Goal: Task Accomplishment & Management: Use online tool/utility

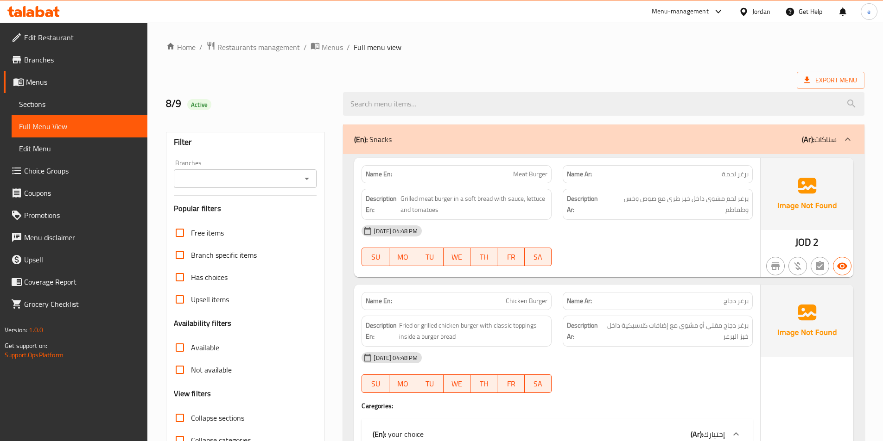
click at [49, 17] on icon at bounding box center [49, 13] width 8 height 8
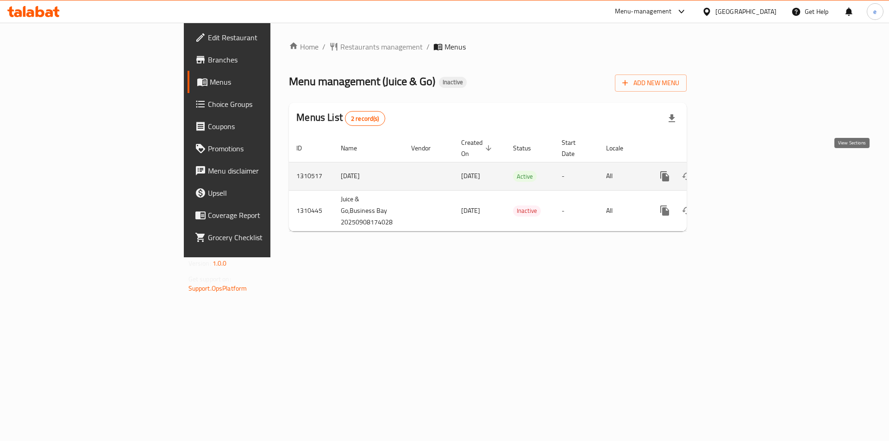
click at [743, 173] on link "enhanced table" at bounding box center [732, 176] width 22 height 22
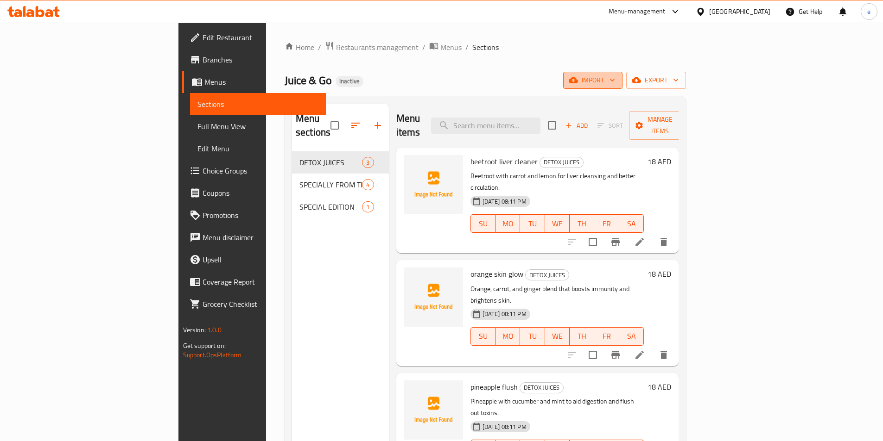
click at [617, 84] on icon "button" at bounding box center [611, 80] width 9 height 9
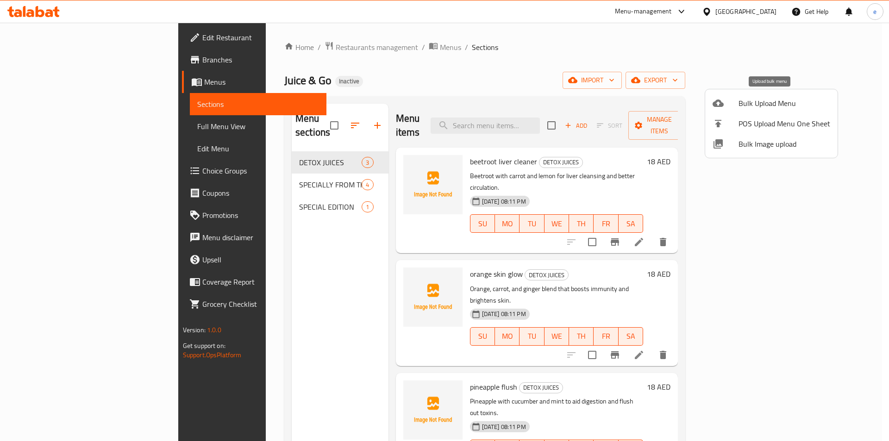
click at [757, 110] on li "Bulk Upload Menu" at bounding box center [772, 103] width 132 height 20
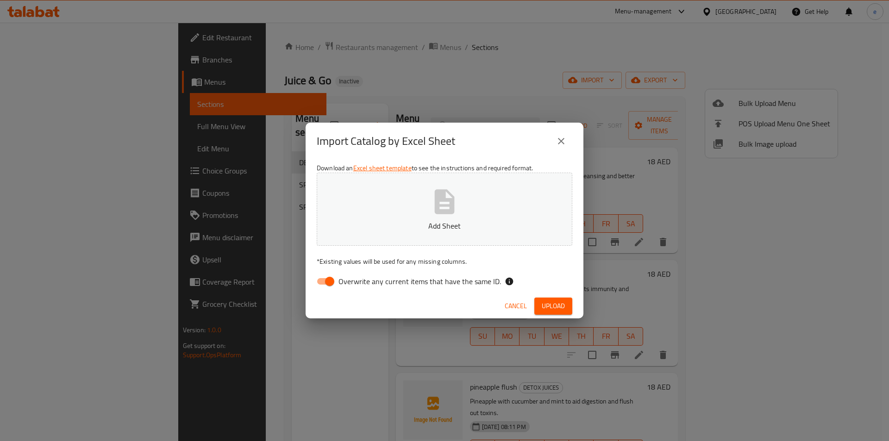
click at [508, 198] on button "Add Sheet" at bounding box center [445, 209] width 256 height 73
click at [333, 278] on input "Overwrite any current items that have the same ID." at bounding box center [329, 282] width 53 height 18
checkbox input "false"
click at [554, 301] on span "Upload" at bounding box center [553, 307] width 23 height 12
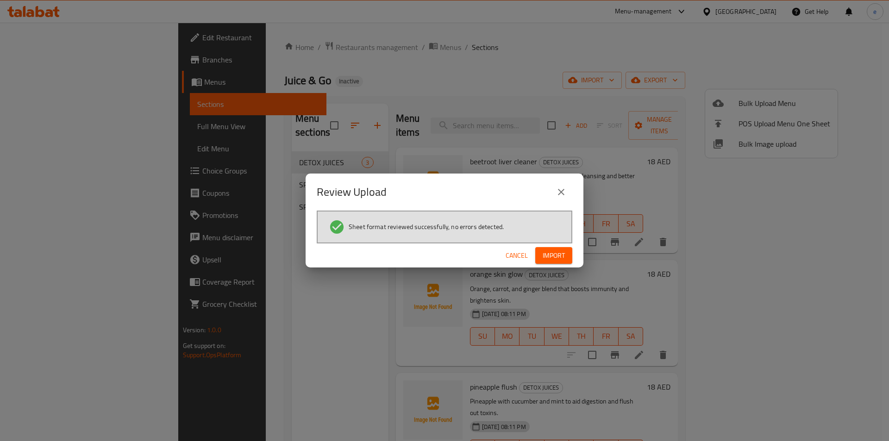
click at [557, 258] on span "Import" at bounding box center [554, 256] width 22 height 12
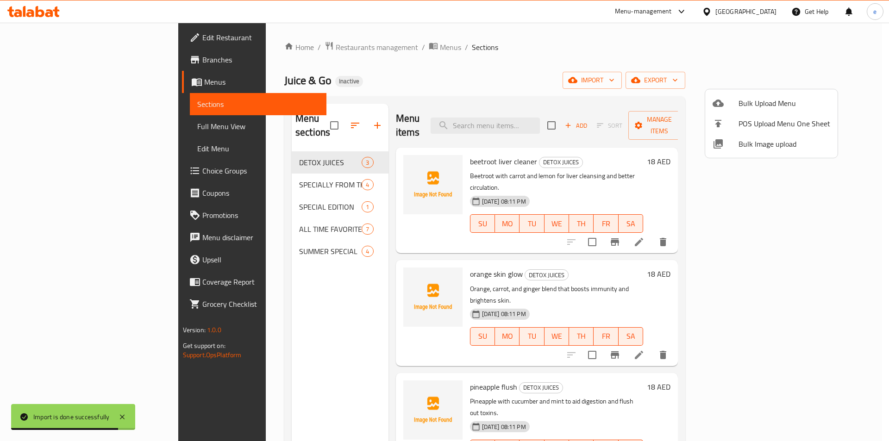
click at [615, 60] on div at bounding box center [444, 220] width 889 height 441
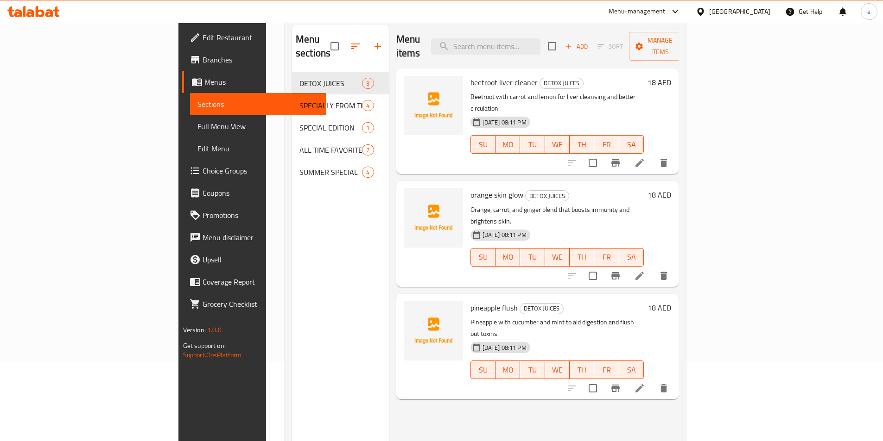
scroll to position [130, 0]
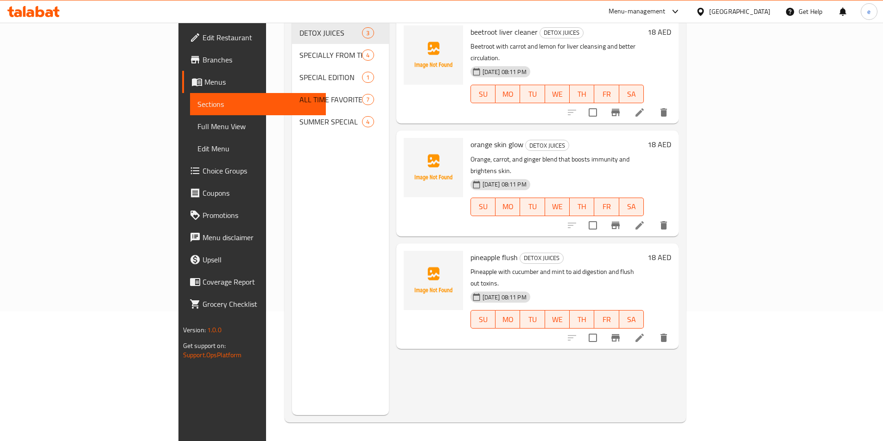
click at [197, 122] on span "Full Menu View" at bounding box center [257, 126] width 121 height 11
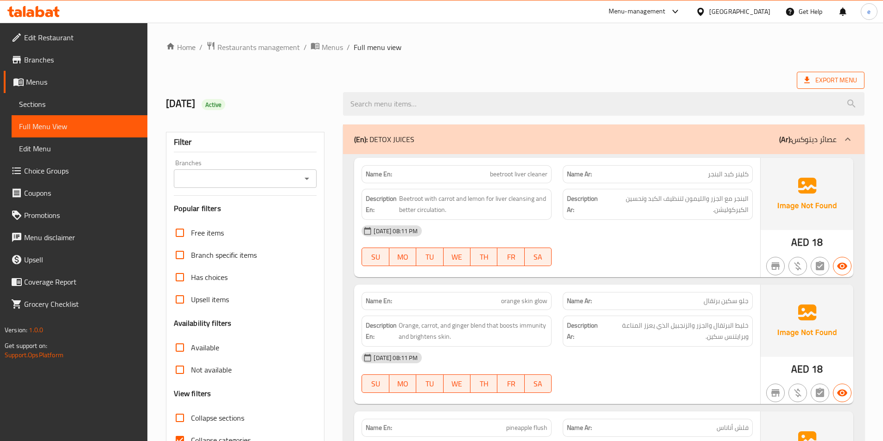
click at [811, 80] on icon at bounding box center [806, 80] width 9 height 9
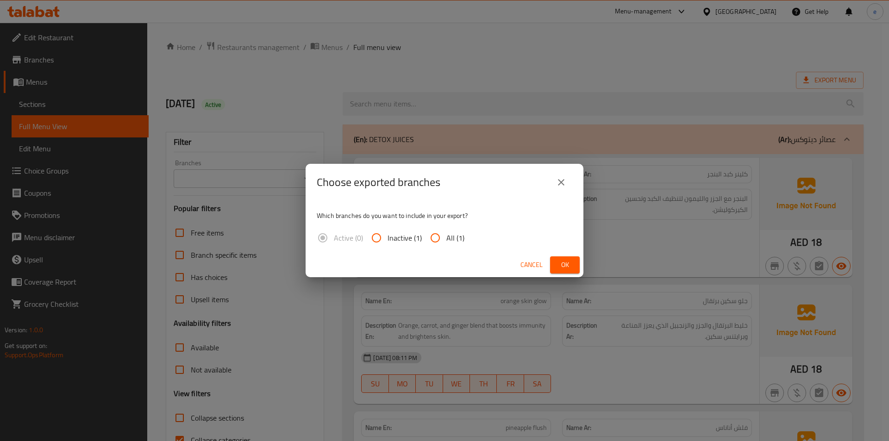
click at [439, 233] on input "All (1)" at bounding box center [435, 238] width 22 height 22
radio input "true"
click at [556, 259] on button "Ok" at bounding box center [565, 265] width 30 height 17
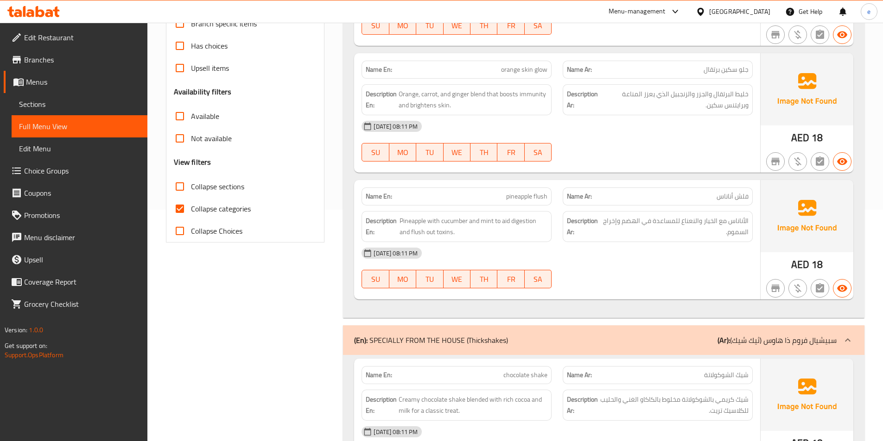
click at [188, 210] on input "Collapse categories" at bounding box center [180, 209] width 22 height 22
checkbox input "false"
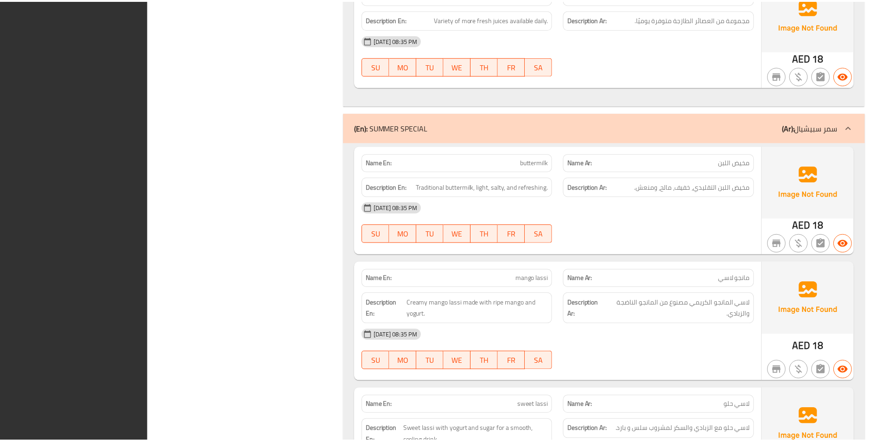
scroll to position [2321, 0]
